Goal: Task Accomplishment & Management: Use online tool/utility

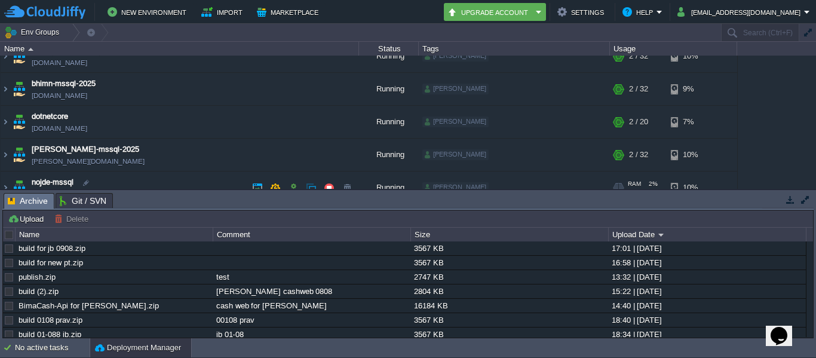
scroll to position [120, 0]
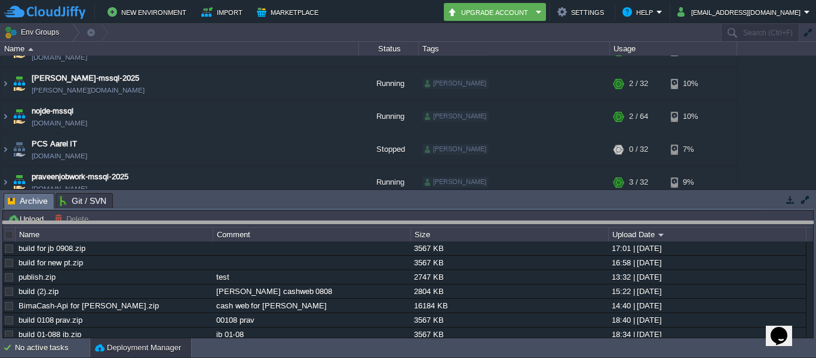
drag, startPoint x: 753, startPoint y: 207, endPoint x: 753, endPoint y: 244, distance: 37.1
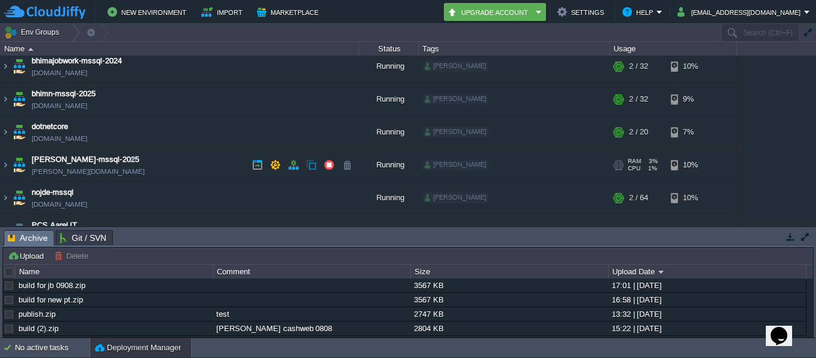
scroll to position [18, 0]
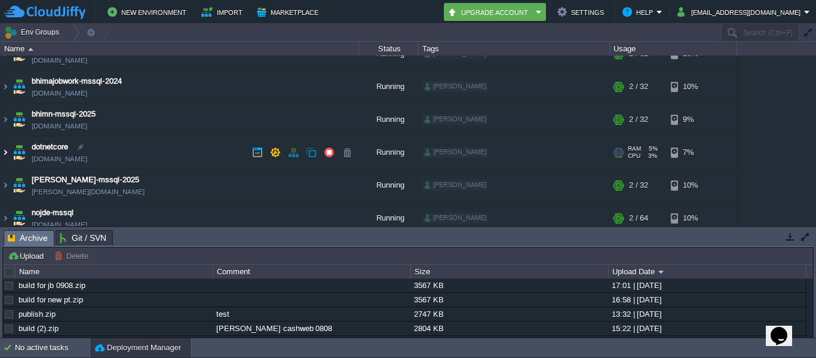
click at [6, 154] on img at bounding box center [6, 152] width 10 height 32
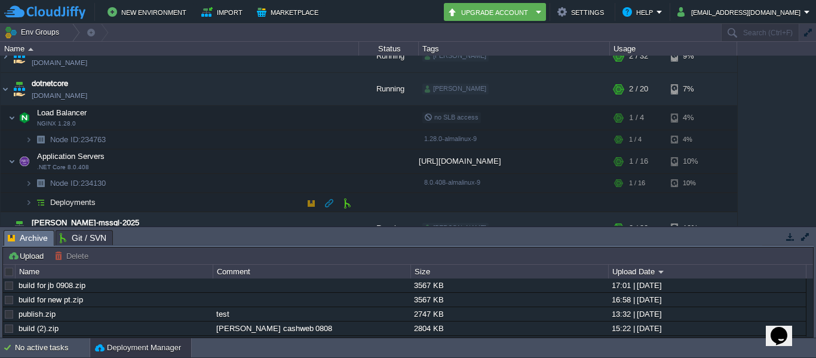
scroll to position [78, 0]
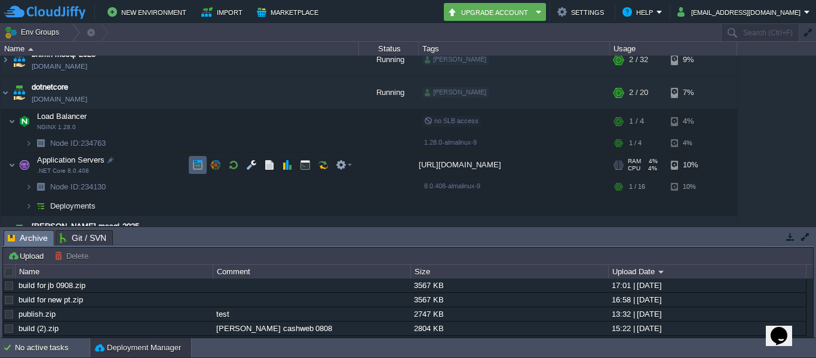
click at [192, 172] on td at bounding box center [198, 165] width 18 height 18
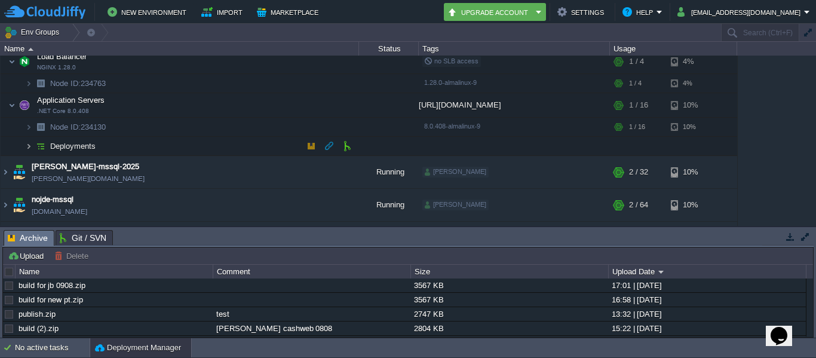
click at [31, 142] on img at bounding box center [28, 146] width 7 height 19
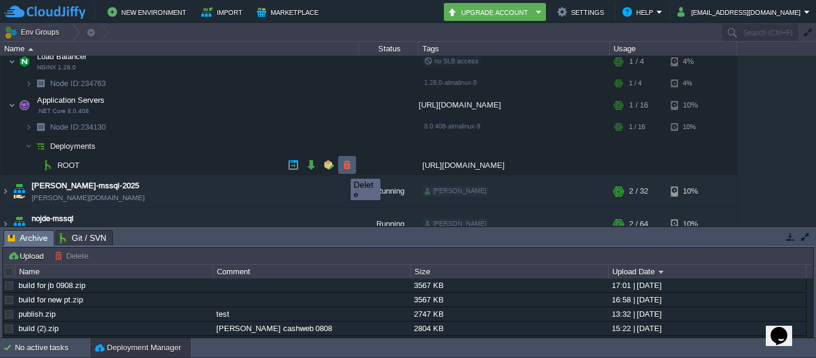
click at [344, 167] on button "button" at bounding box center [347, 165] width 11 height 11
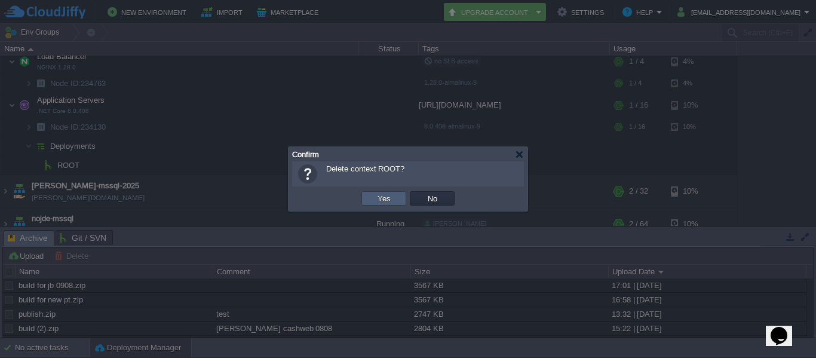
click at [378, 200] on button "Yes" at bounding box center [384, 198] width 20 height 11
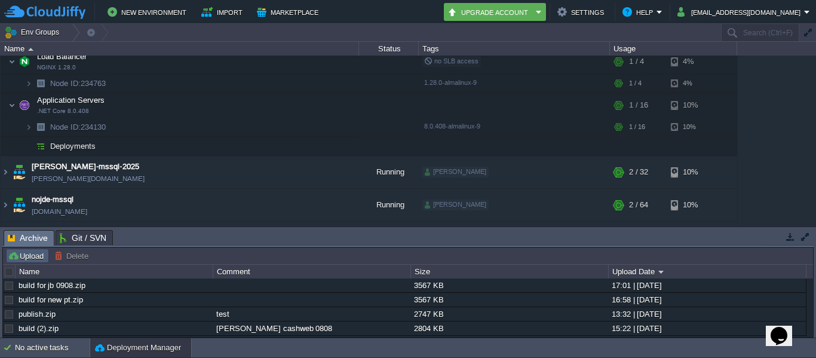
click at [32, 259] on button "Upload" at bounding box center [27, 255] width 39 height 11
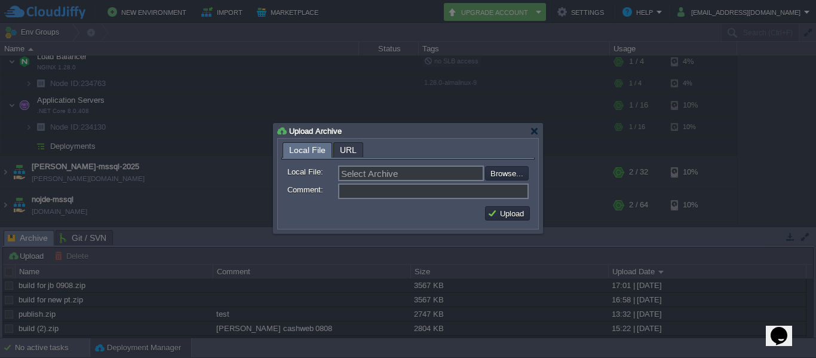
click at [532, 177] on form "Local File: Select Archive Browse... Comment:" at bounding box center [407, 181] width 253 height 42
click at [537, 136] on div "Upload Archive" at bounding box center [408, 131] width 262 height 14
click at [537, 132] on div at bounding box center [534, 131] width 9 height 9
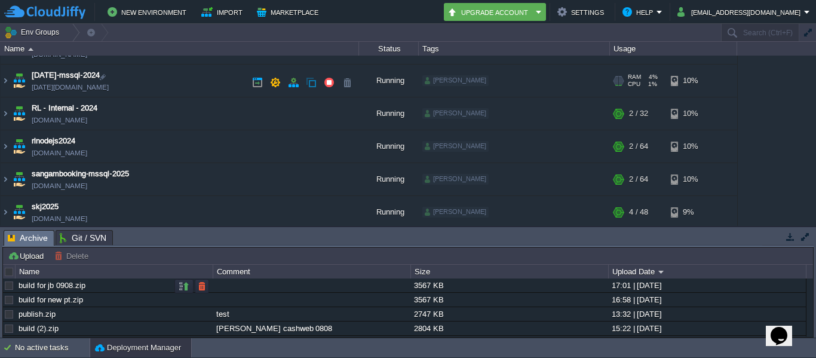
scroll to position [363, 0]
